Goal: Task Accomplishment & Management: Manage account settings

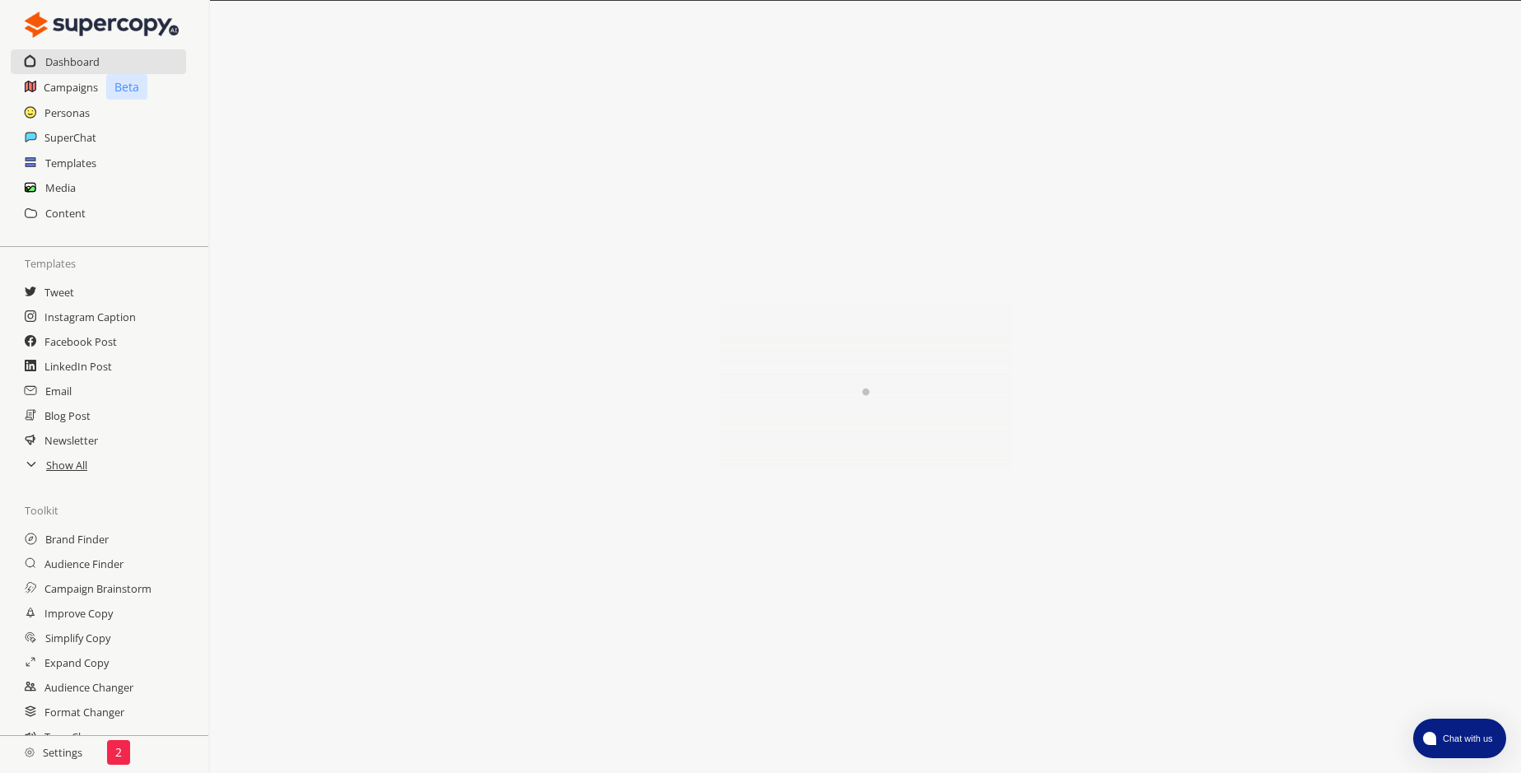
scroll to position [75, 0]
click at [63, 752] on h2 "Settings" at bounding box center [53, 752] width 107 height 33
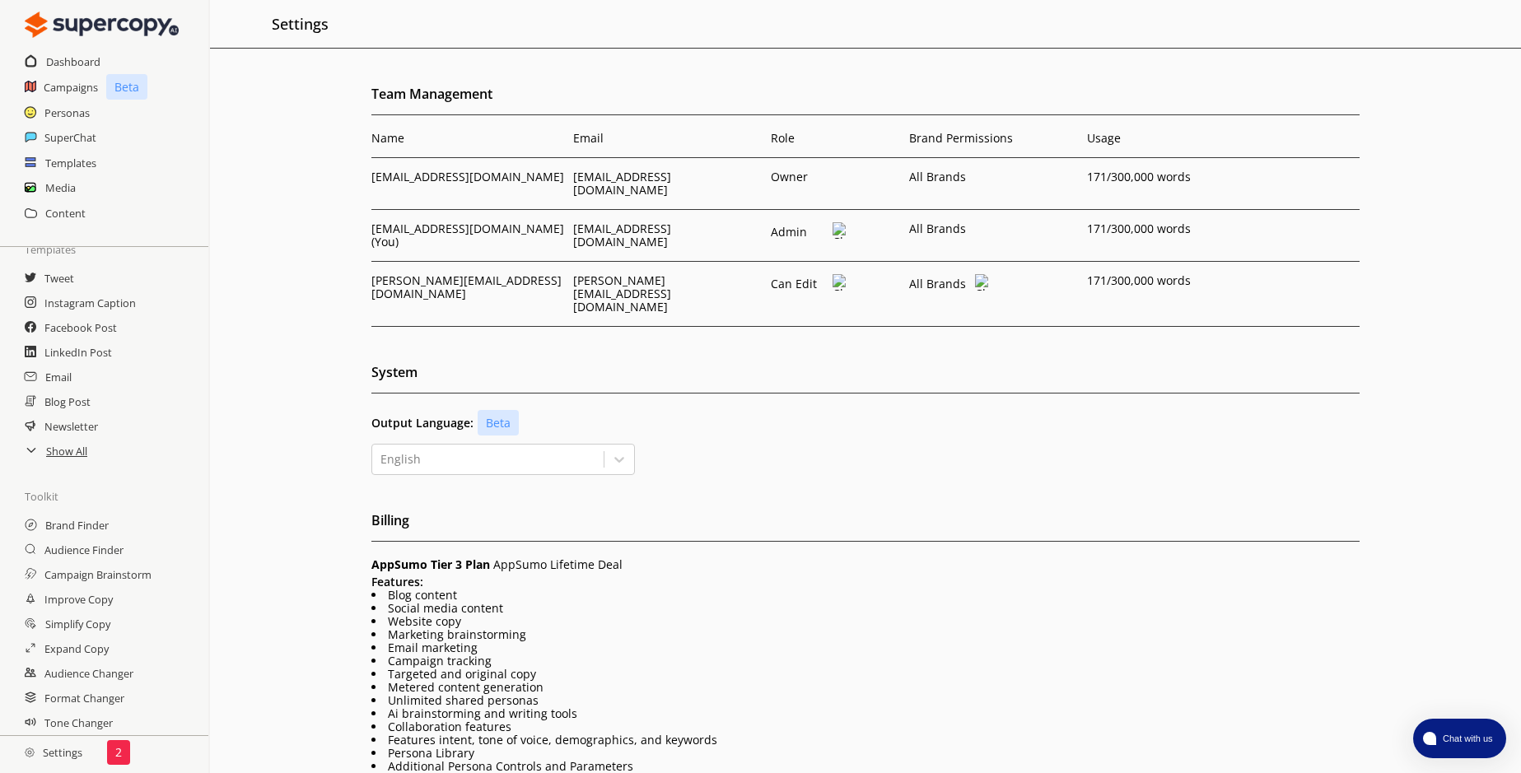
click at [414, 269] on td "vlad@thetechtribe.com" at bounding box center [470, 294] width 198 height 65
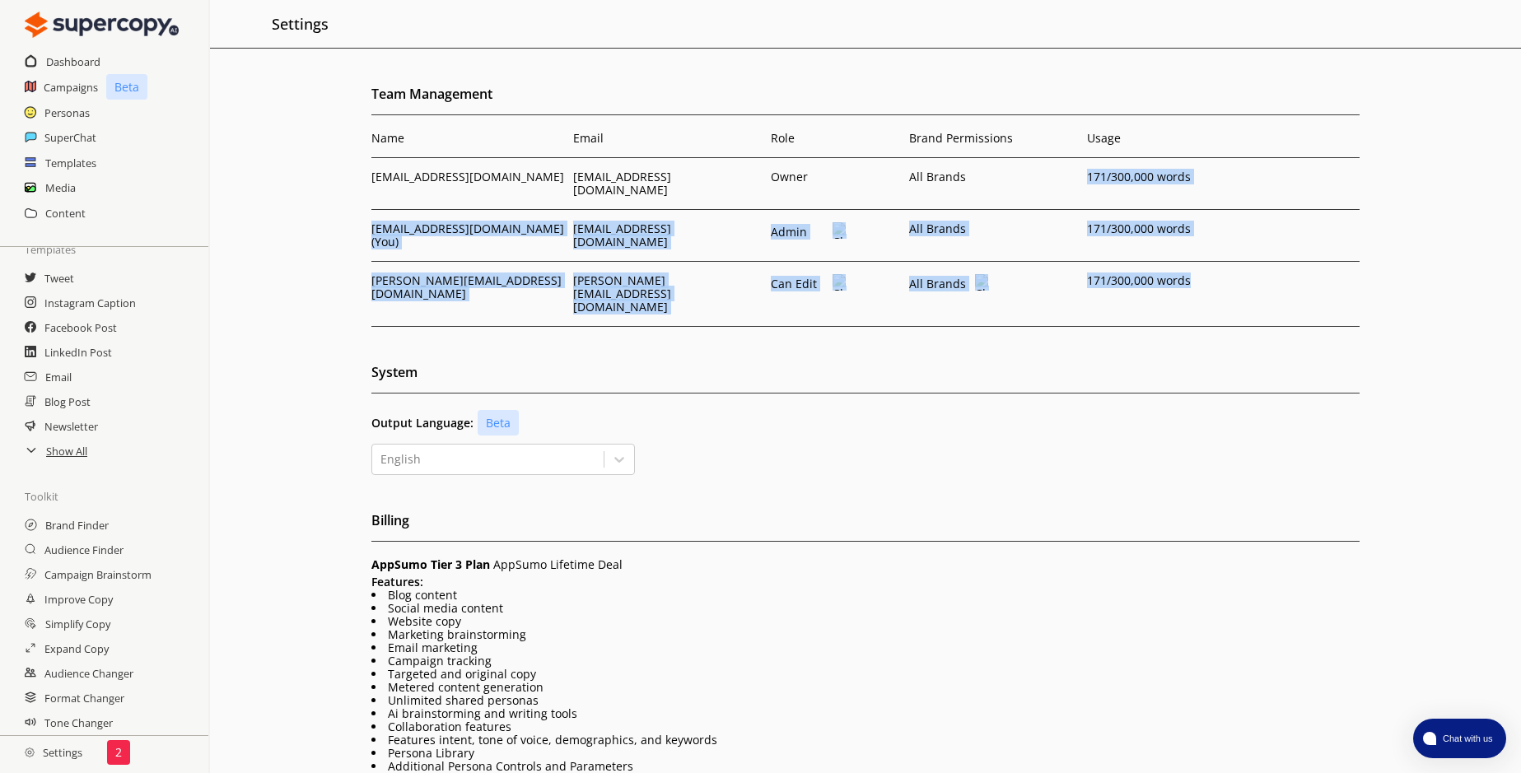
drag, startPoint x: 1083, startPoint y: 179, endPoint x: 1228, endPoint y: 281, distance: 177.5
click at [1228, 281] on tbody "licenses@thetechtribe.com licenses@thetechtribe.com Owner All Brands 171 /300,0…" at bounding box center [865, 242] width 988 height 169
drag, startPoint x: 1228, startPoint y: 281, endPoint x: 1136, endPoint y: 282, distance: 92.2
click at [1136, 282] on td "171 /300,000 words" at bounding box center [1172, 294] width 178 height 65
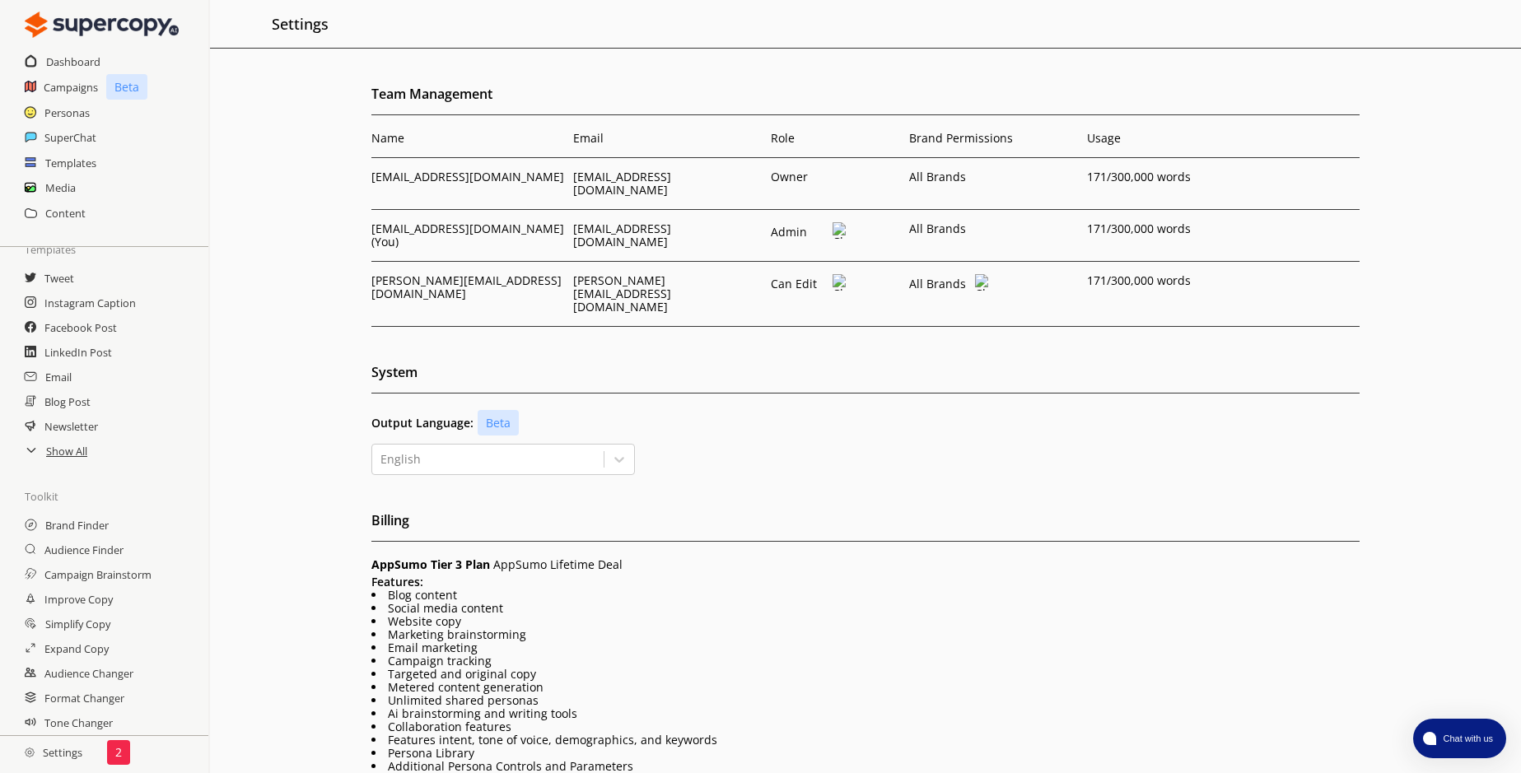
click at [963, 274] on div "All Brands" at bounding box center [949, 283] width 80 height 19
click at [974, 274] on div "All Brands" at bounding box center [949, 283] width 80 height 19
click at [978, 274] on img at bounding box center [982, 282] width 14 height 16
click at [820, 360] on h2 "System" at bounding box center [865, 377] width 988 height 34
click at [845, 222] on img at bounding box center [839, 230] width 14 height 16
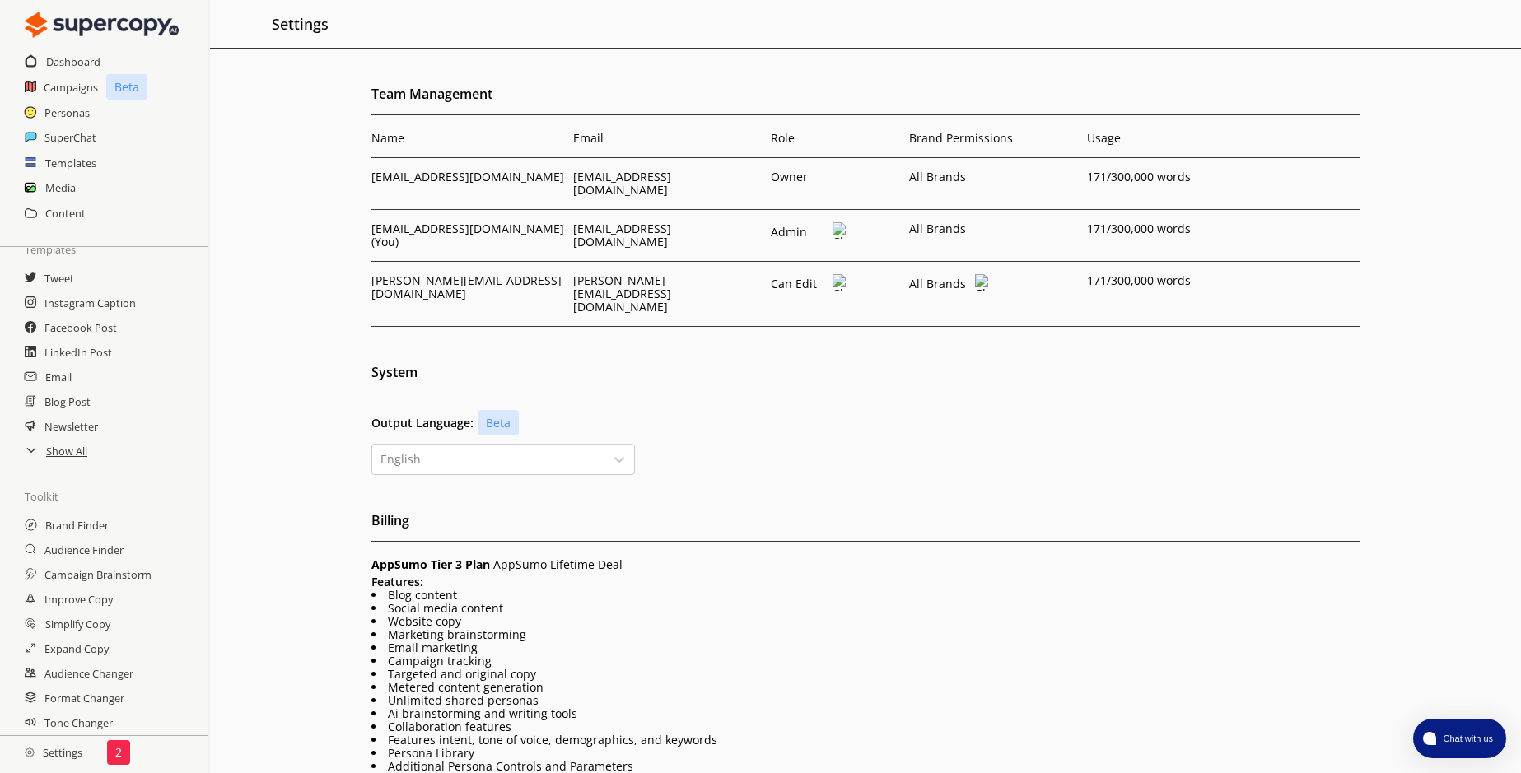
click at [1012, 368] on div "System Output Language: Beta English" at bounding box center [865, 417] width 988 height 115
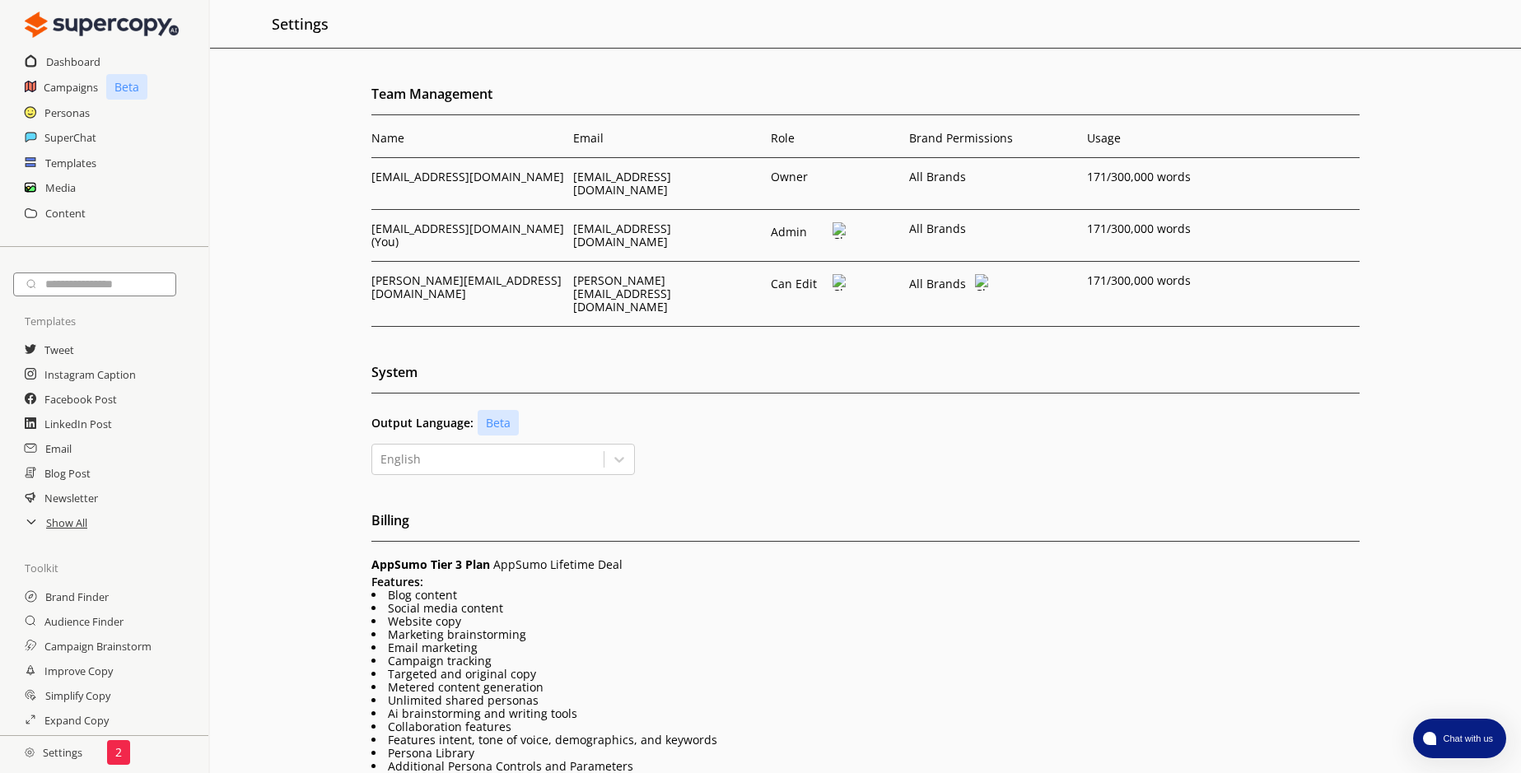
click at [858, 558] on p "AppSumo Tier 3 Plan AppSumo Lifetime Deal" at bounding box center [865, 564] width 988 height 13
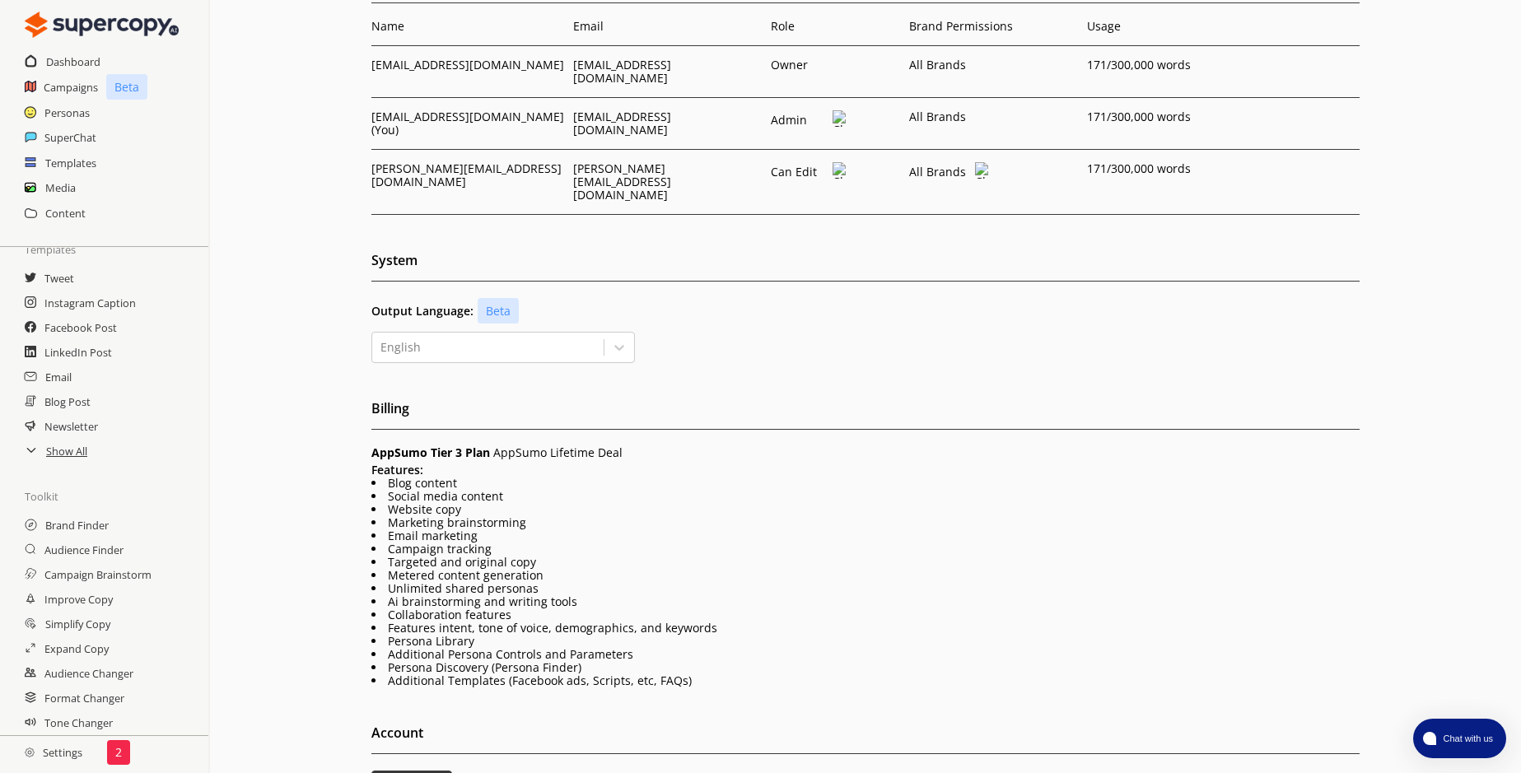
scroll to position [199, 0]
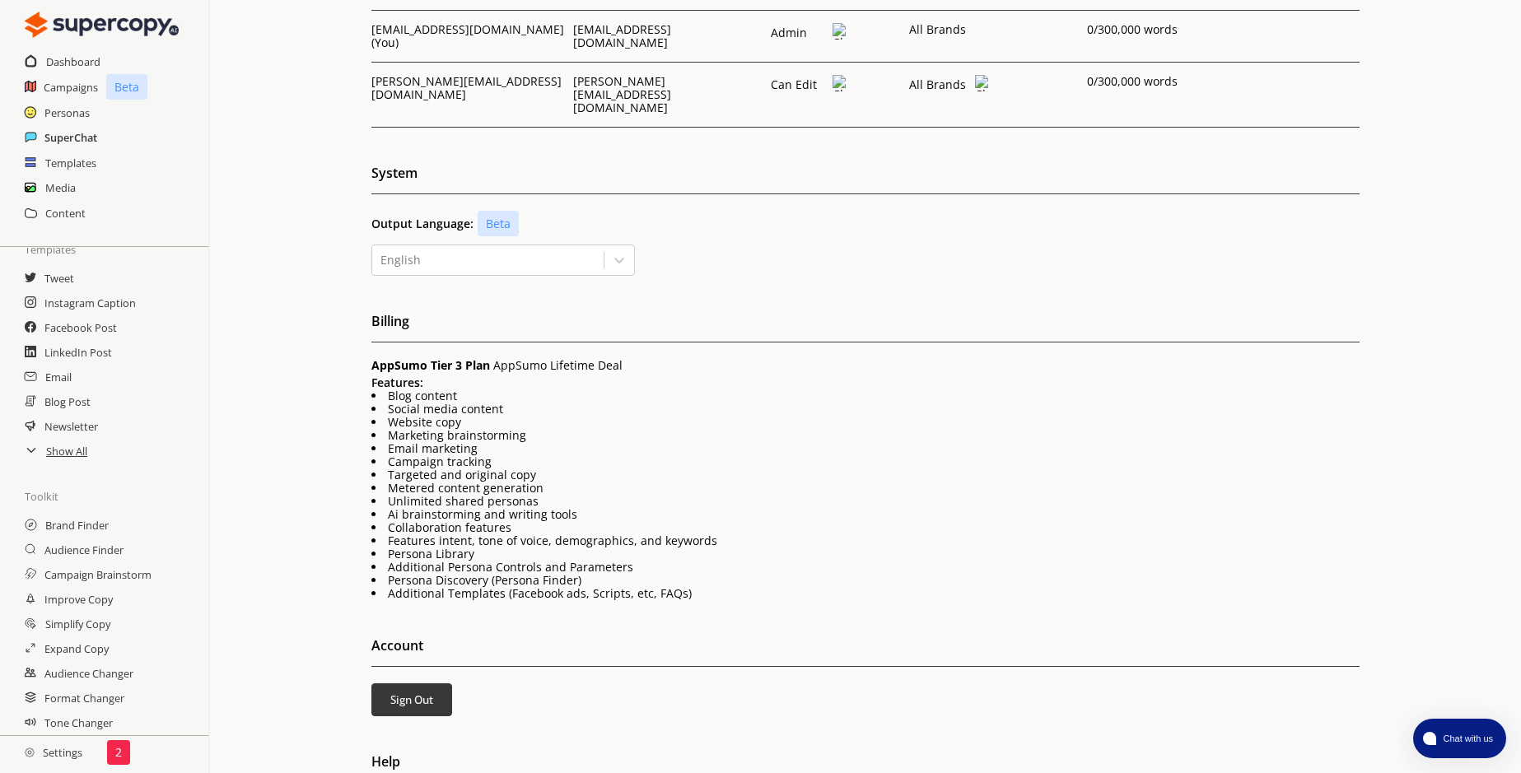
click at [56, 133] on h2 "SuperChat" at bounding box center [70, 137] width 53 height 25
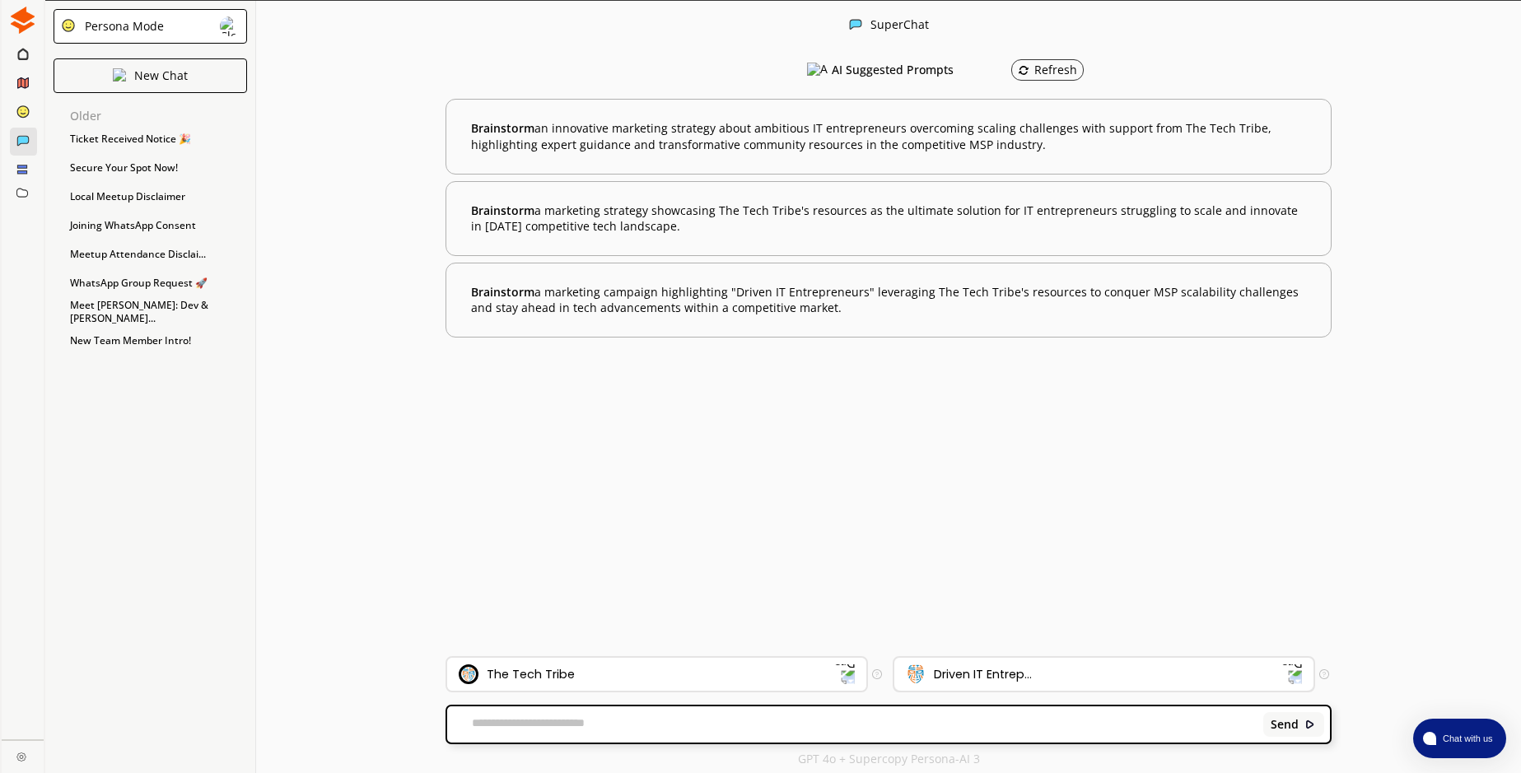
click at [1005, 687] on div "Driven IT Entrep..." at bounding box center [1103, 674] width 419 height 33
click at [982, 725] on textarea at bounding box center [852, 724] width 810 height 16
